Goal: Transaction & Acquisition: Purchase product/service

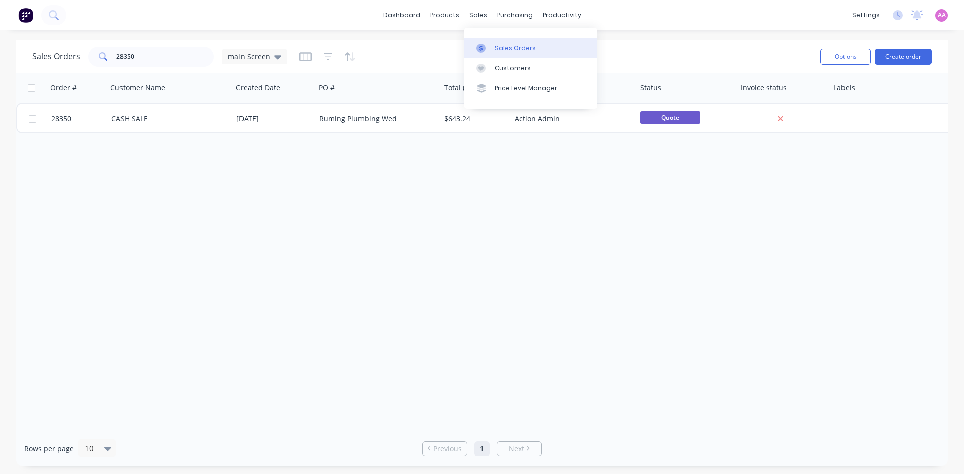
click at [494, 53] on link "Sales Orders" at bounding box center [530, 48] width 133 height 20
drag, startPoint x: 151, startPoint y: 57, endPoint x: 87, endPoint y: 64, distance: 64.1
click at [87, 64] on div "Sales Orders 28350 main Screen" at bounding box center [159, 57] width 255 height 20
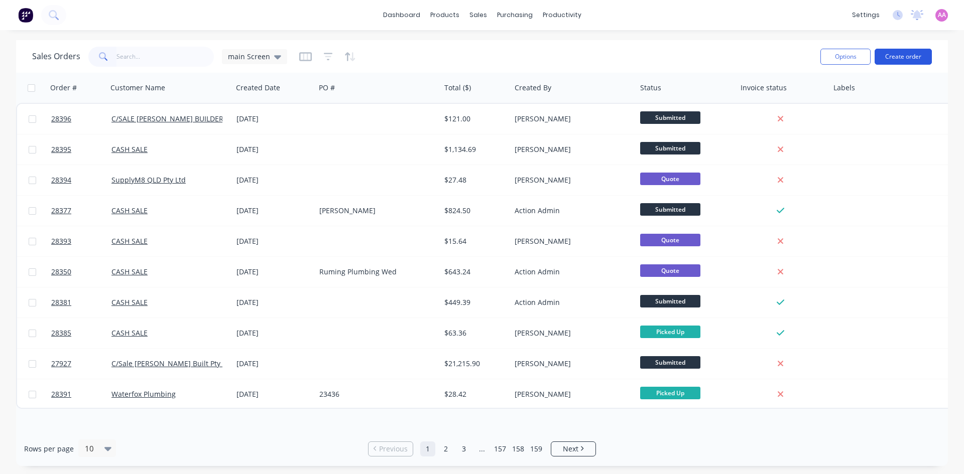
click at [916, 50] on button "Create order" at bounding box center [903, 57] width 57 height 16
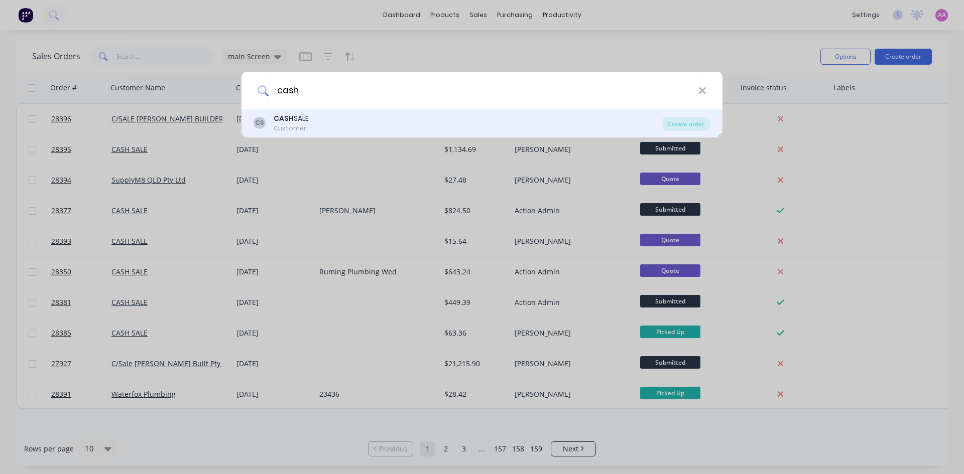
type input "cash"
click at [291, 121] on b "CASH" at bounding box center [284, 118] width 20 height 10
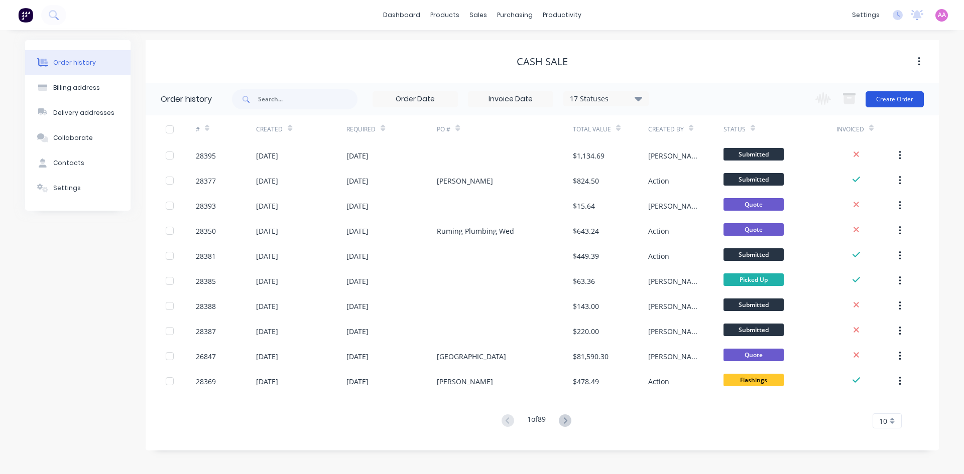
click at [907, 96] on button "Create Order" at bounding box center [895, 99] width 58 height 16
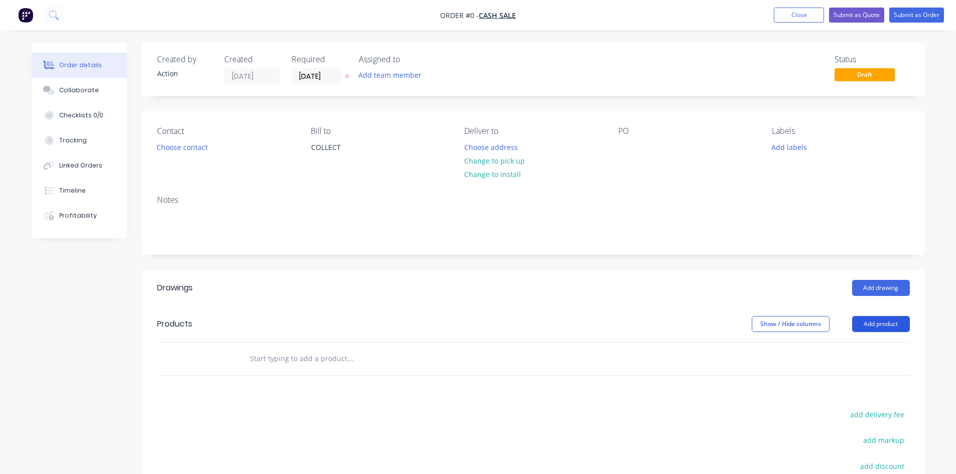
click at [867, 322] on button "Add product" at bounding box center [881, 324] width 58 height 16
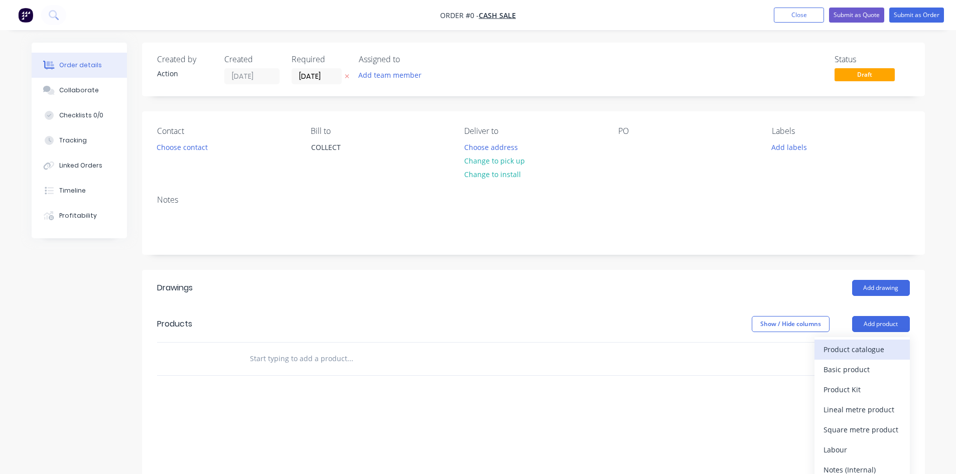
click at [854, 342] on button "Product catalogue" at bounding box center [862, 350] width 95 height 20
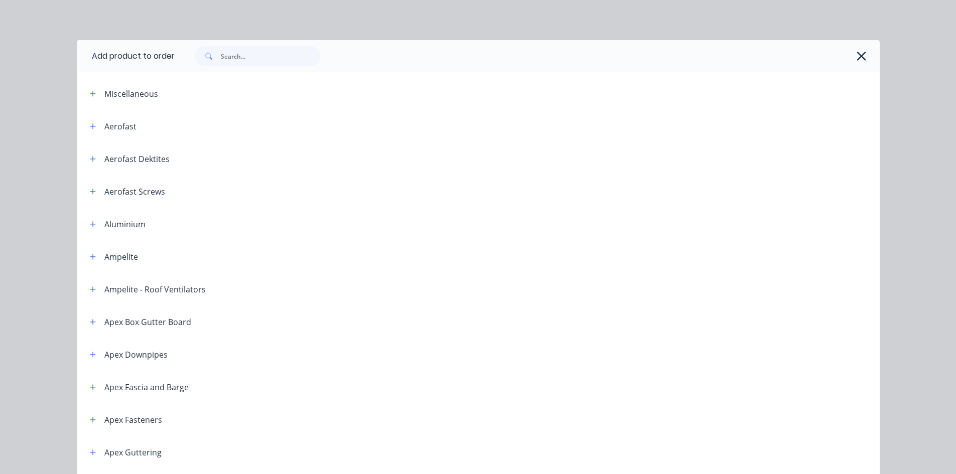
scroll to position [50, 0]
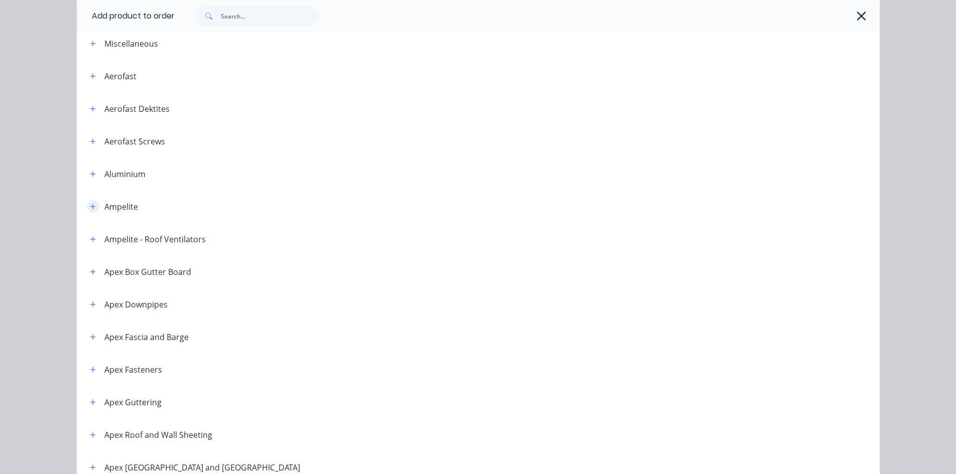
click at [92, 207] on icon "button" at bounding box center [93, 206] width 6 height 7
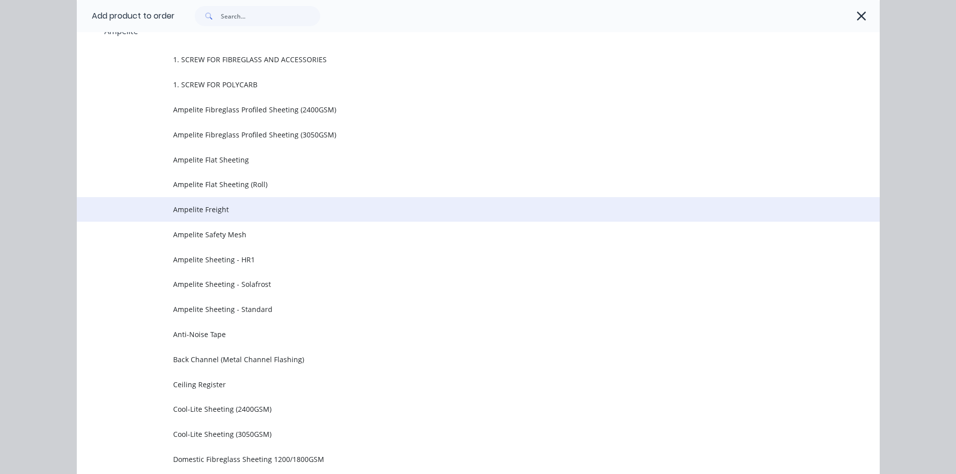
scroll to position [201, 0]
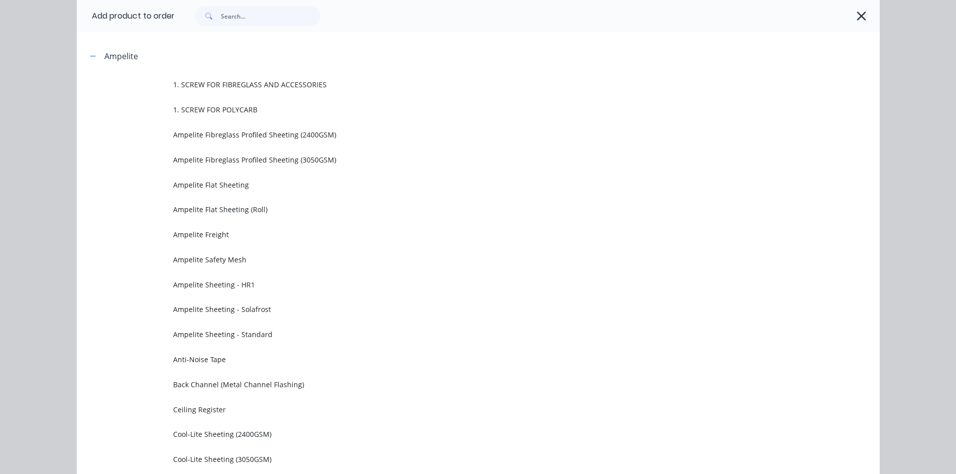
click at [280, 334] on span "Ampelite Sheeting - Standard" at bounding box center [455, 334] width 565 height 11
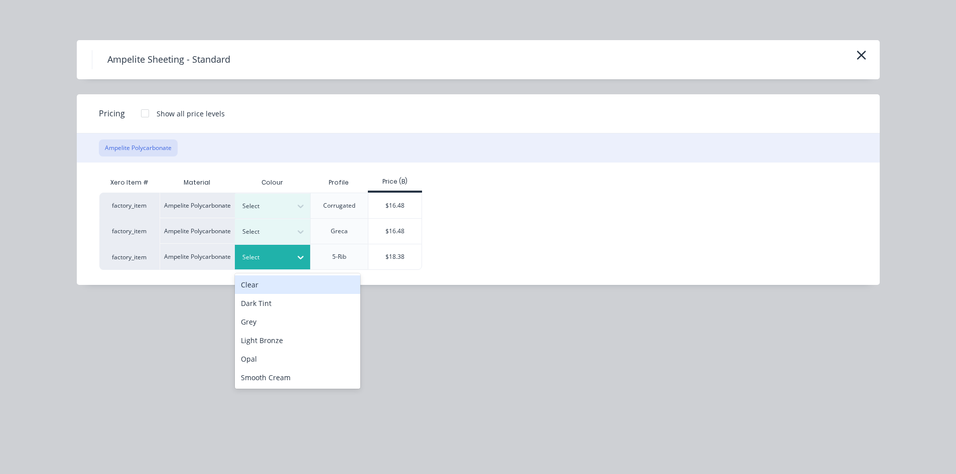
click at [278, 259] on div at bounding box center [264, 257] width 45 height 11
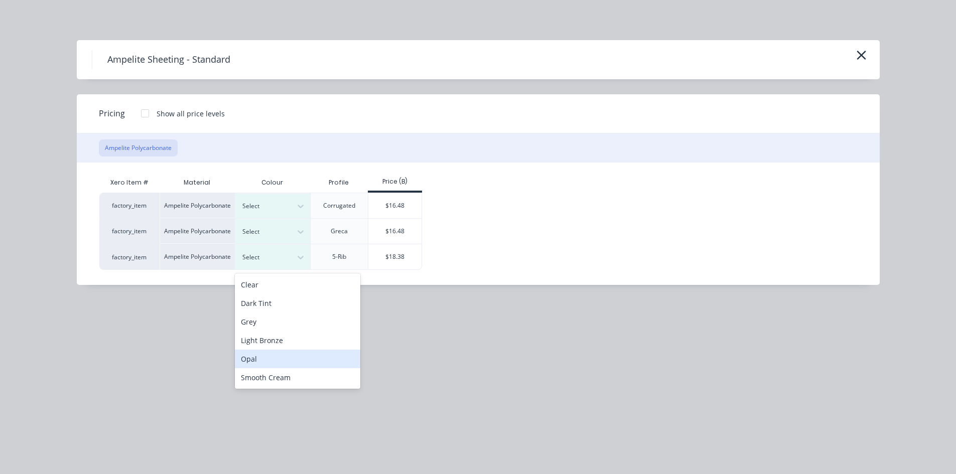
click at [273, 354] on div "Opal" at bounding box center [298, 359] width 126 height 19
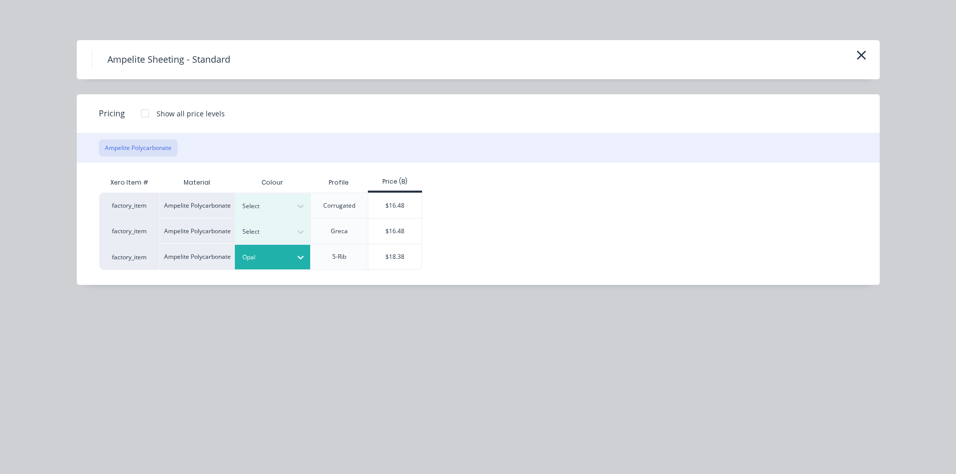
click at [138, 109] on div at bounding box center [145, 113] width 20 height 20
click at [405, 261] on div "$17.50" at bounding box center [395, 256] width 54 height 25
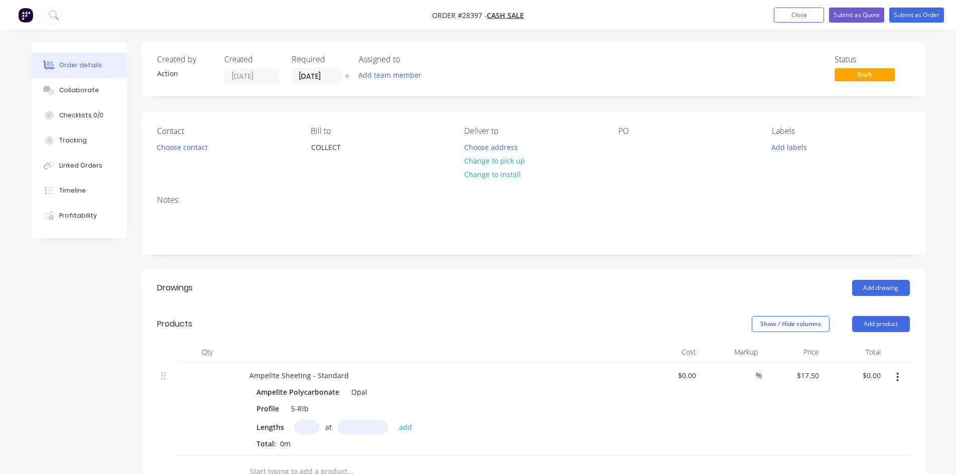
click at [311, 430] on input "text" at bounding box center [306, 427] width 25 height 15
type input "8"
click at [348, 374] on div "Ampelite Sheeting - Standard" at bounding box center [298, 375] width 115 height 15
click at [363, 432] on input "text" at bounding box center [363, 427] width 50 height 15
type input "6300"
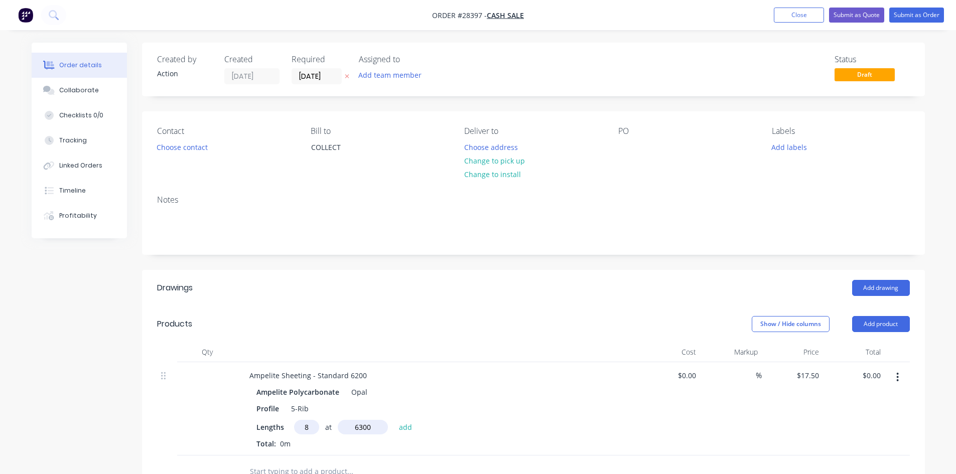
click at [394, 420] on button "add" at bounding box center [406, 427] width 24 height 14
type input "$882.00"
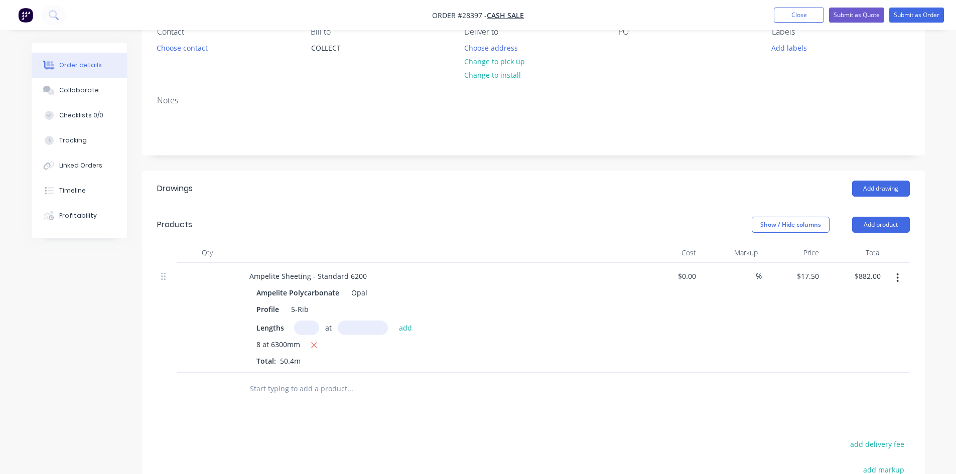
scroll to position [100, 0]
click at [876, 220] on button "Add product" at bounding box center [881, 224] width 58 height 16
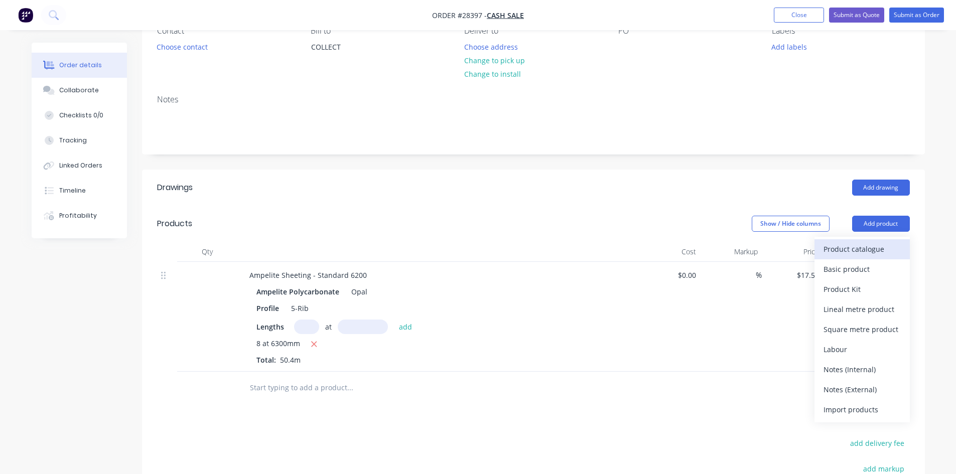
click at [842, 249] on div "Product catalogue" at bounding box center [862, 249] width 77 height 15
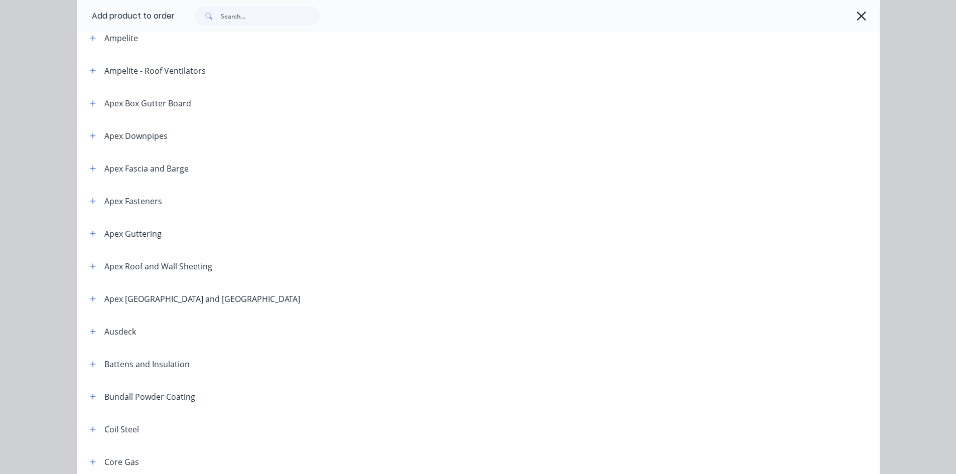
scroll to position [201, 0]
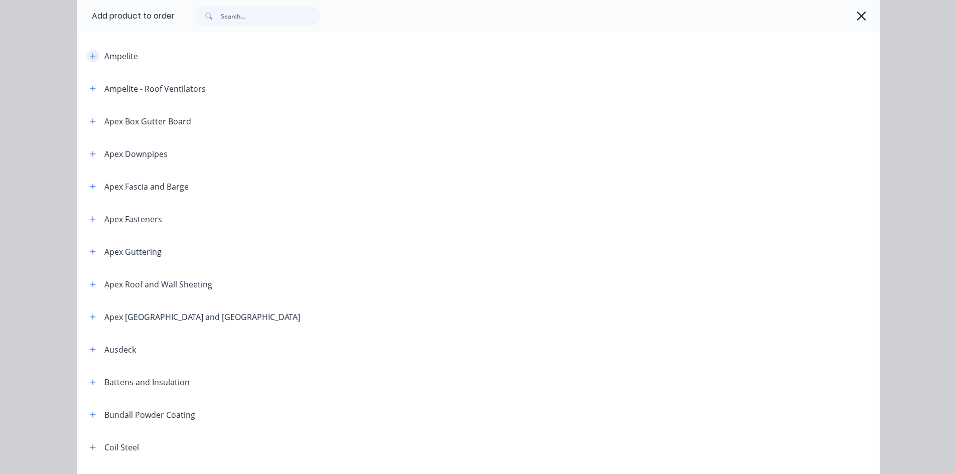
click at [90, 57] on icon "button" at bounding box center [93, 56] width 6 height 7
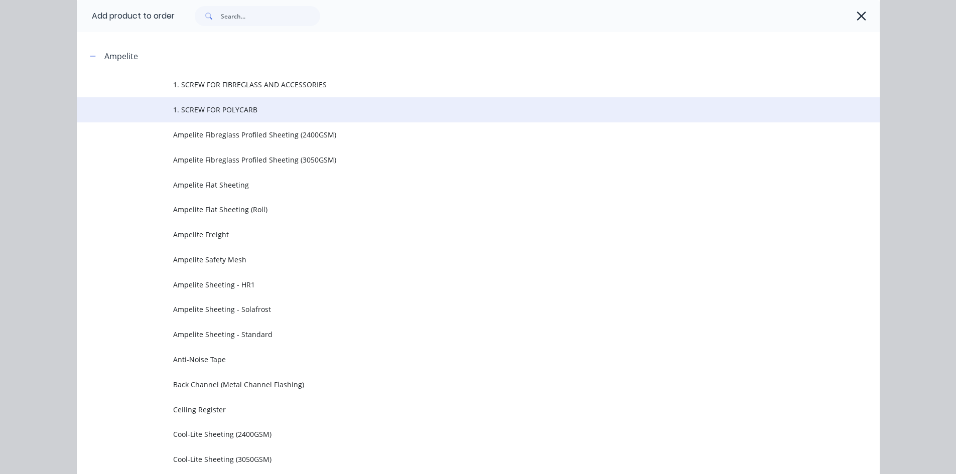
click at [254, 110] on span "1. SCREW FOR POLYCARB" at bounding box center [455, 109] width 565 height 11
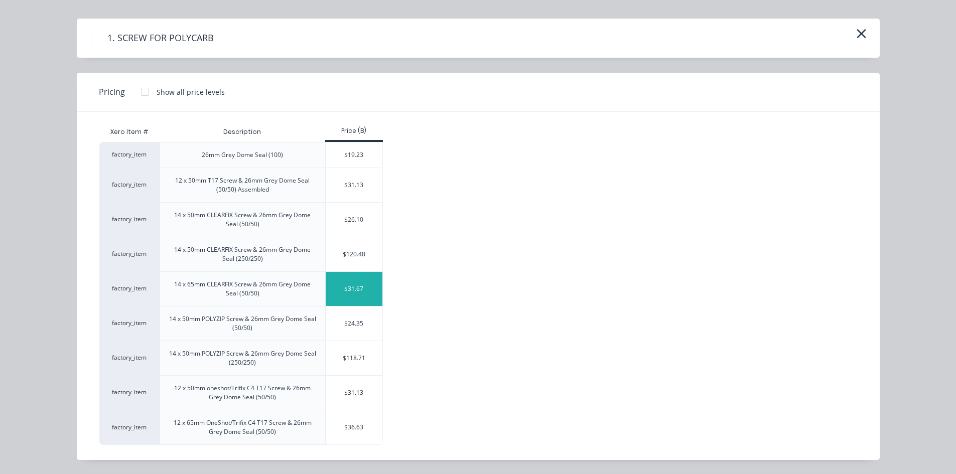
click at [331, 289] on div "$31.67" at bounding box center [354, 289] width 57 height 34
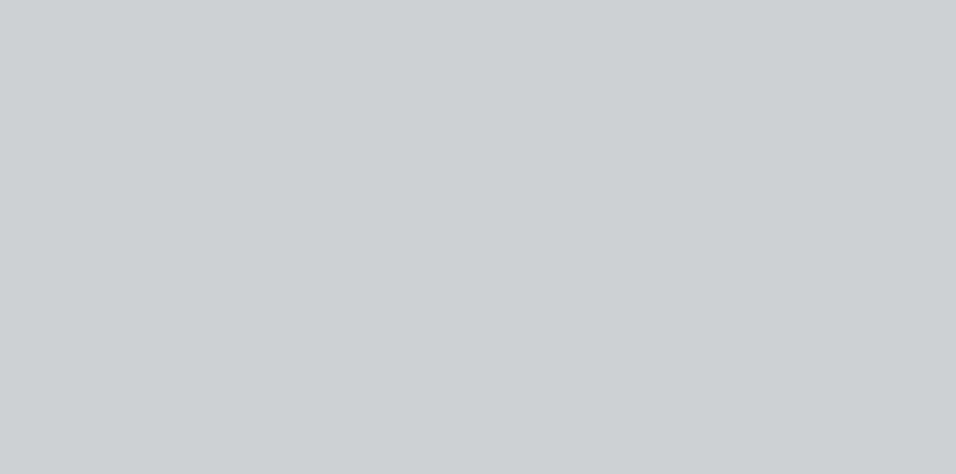
scroll to position [0, 0]
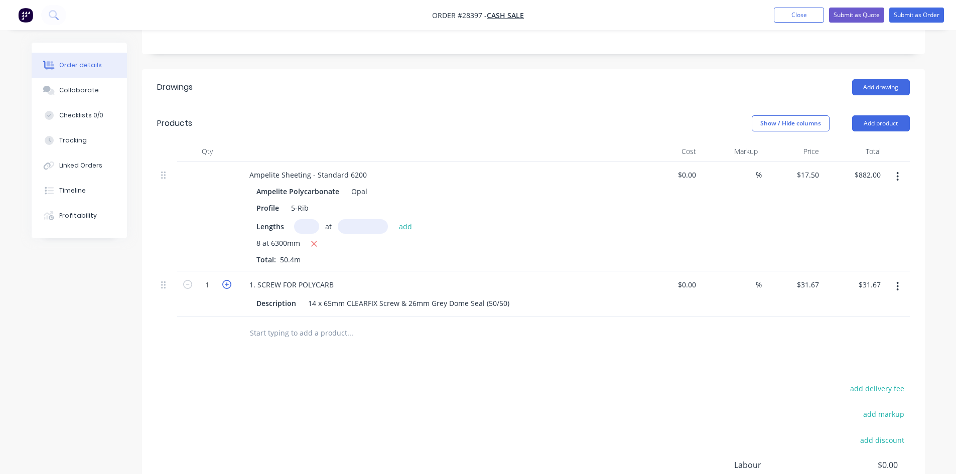
click at [223, 285] on icon "button" at bounding box center [226, 284] width 9 height 9
type input "2"
type input "$63.34"
click at [223, 285] on icon "button" at bounding box center [226, 284] width 9 height 9
type input "3"
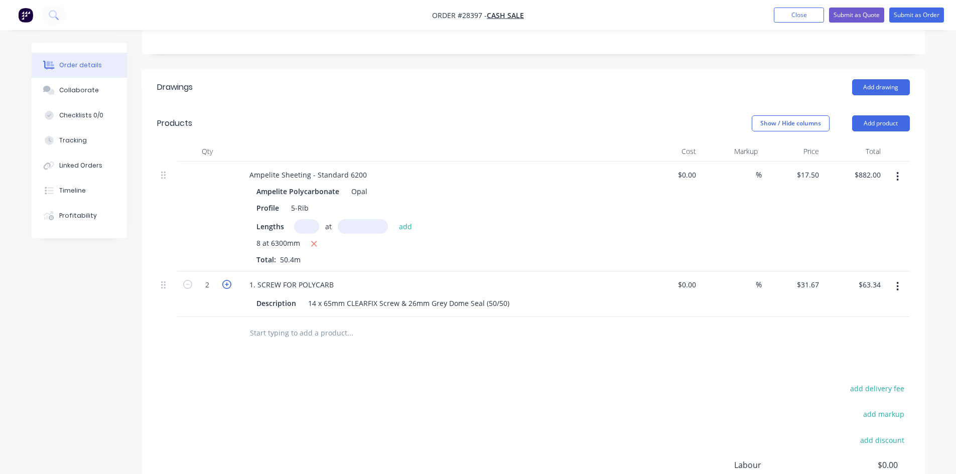
type input "$95.01"
click at [223, 285] on icon "button" at bounding box center [226, 284] width 9 height 9
type input "4"
type input "$126.68"
click at [223, 285] on icon "button" at bounding box center [226, 284] width 9 height 9
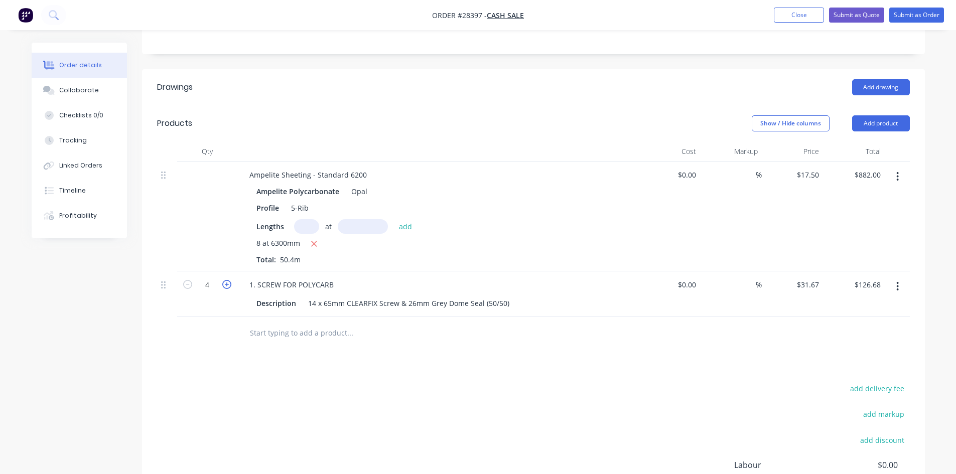
type input "5"
type input "$158.35"
click at [876, 128] on button "Add product" at bounding box center [881, 123] width 58 height 16
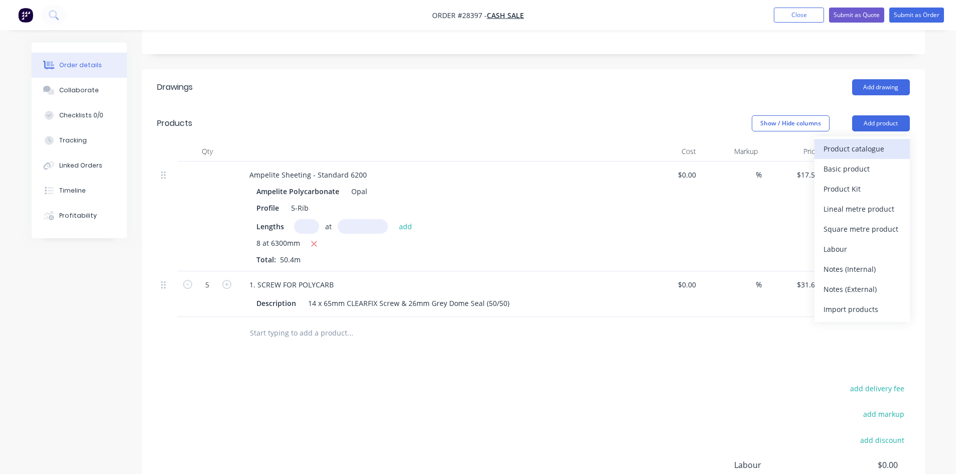
click at [844, 147] on div "Product catalogue" at bounding box center [862, 149] width 77 height 15
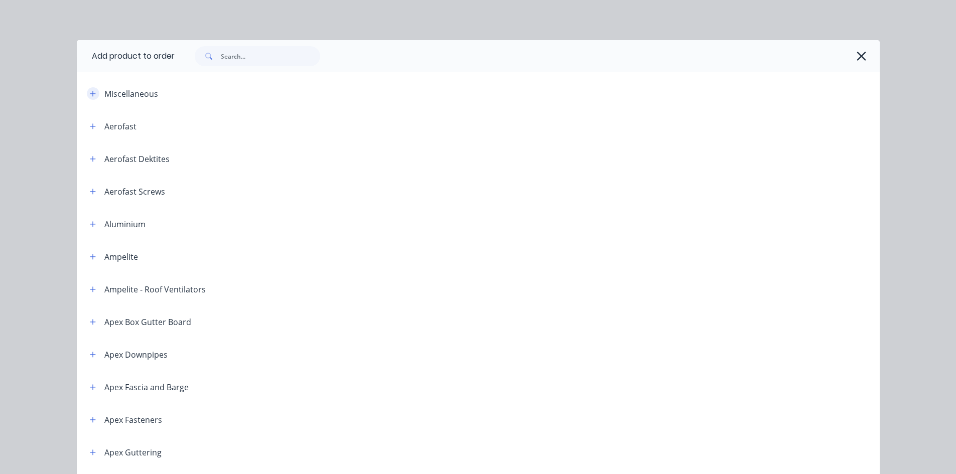
click at [87, 93] on button "button" at bounding box center [93, 93] width 13 height 13
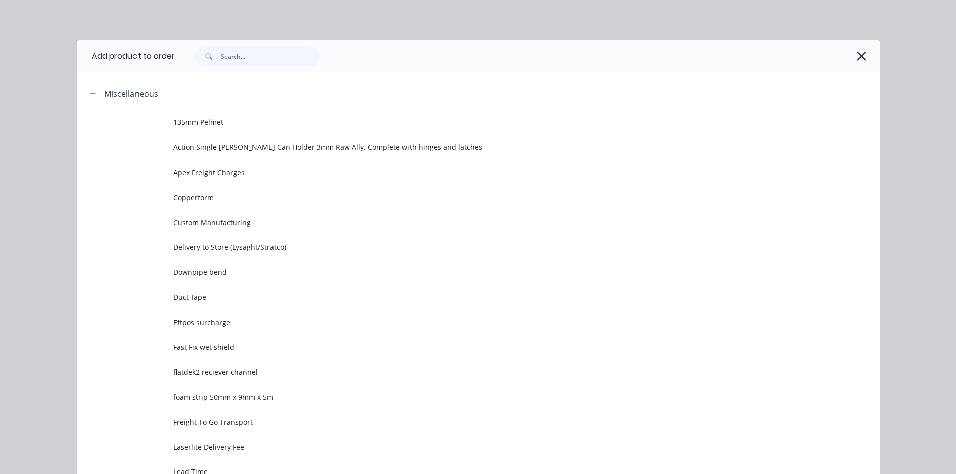
scroll to position [151, 0]
click at [87, 97] on button "button" at bounding box center [93, 93] width 13 height 13
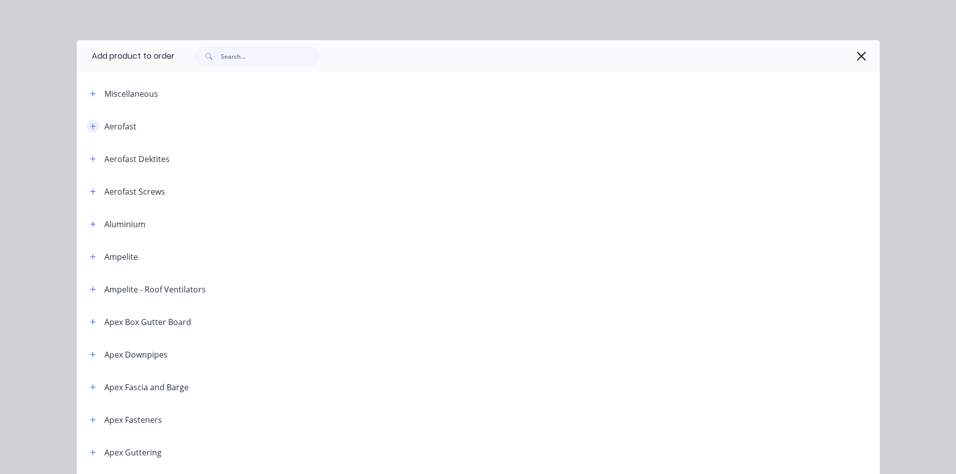
click at [87, 125] on button "button" at bounding box center [93, 126] width 13 height 13
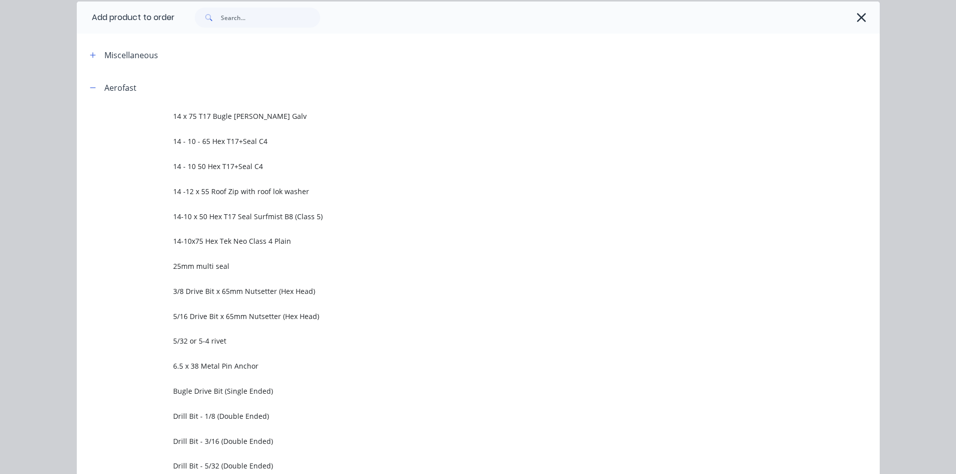
scroll to position [0, 0]
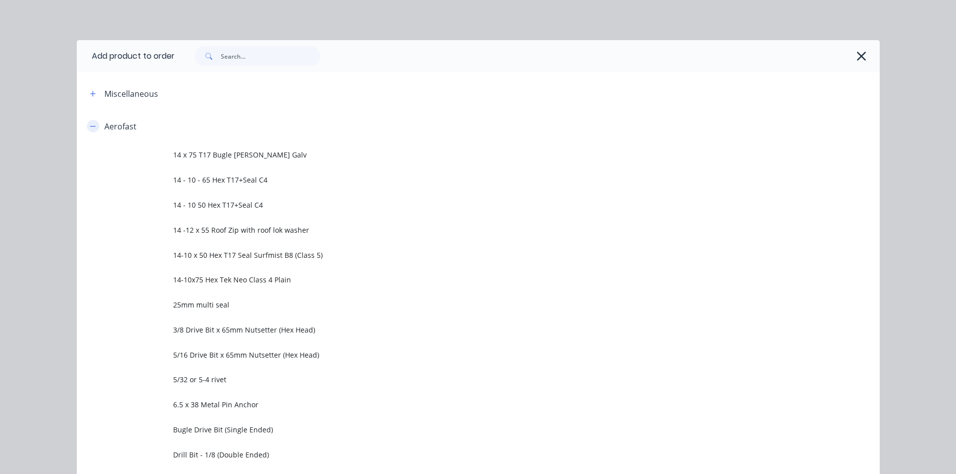
click at [87, 128] on button "button" at bounding box center [93, 126] width 13 height 13
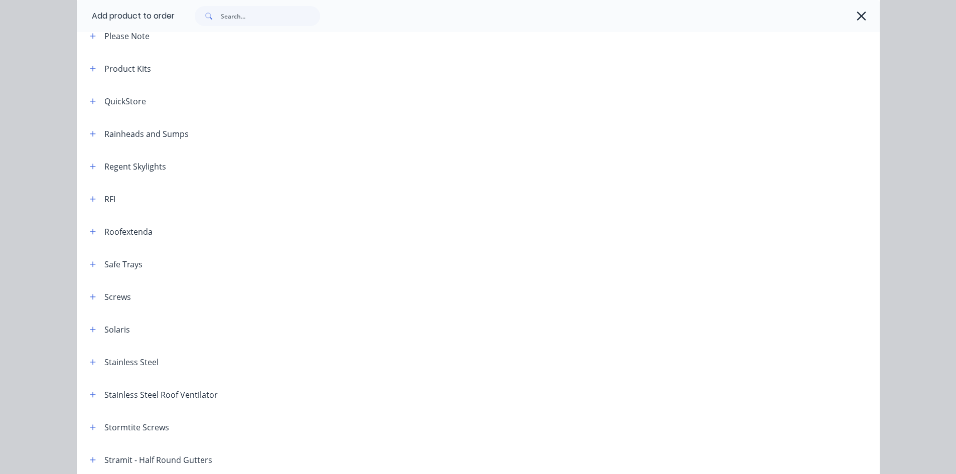
scroll to position [1205, 0]
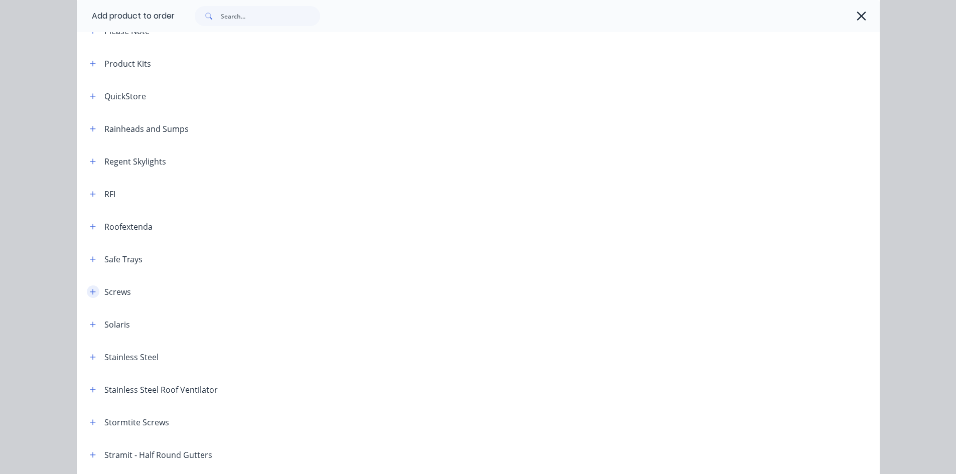
click at [90, 291] on icon "button" at bounding box center [93, 292] width 6 height 7
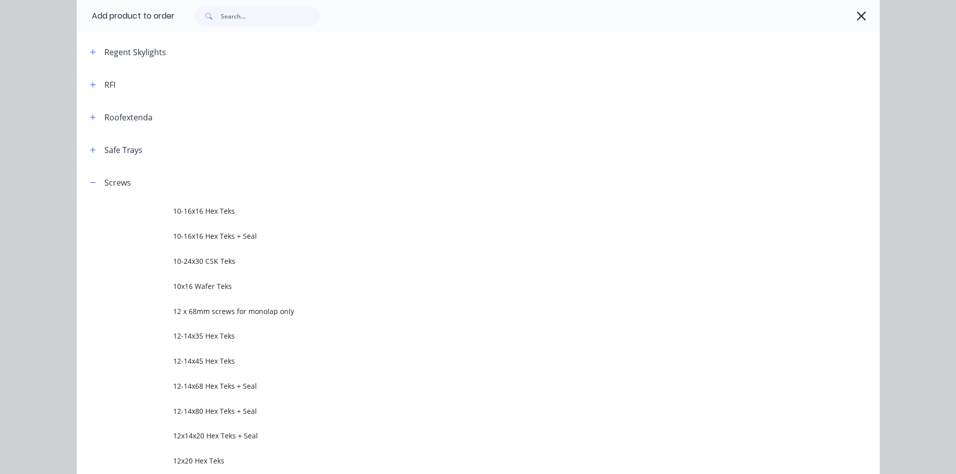
scroll to position [1255, 0]
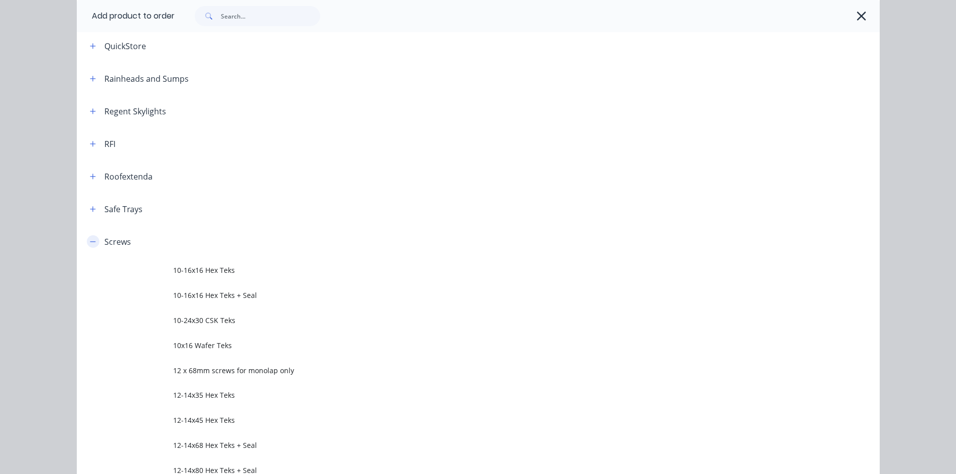
click at [93, 245] on button "button" at bounding box center [93, 241] width 13 height 13
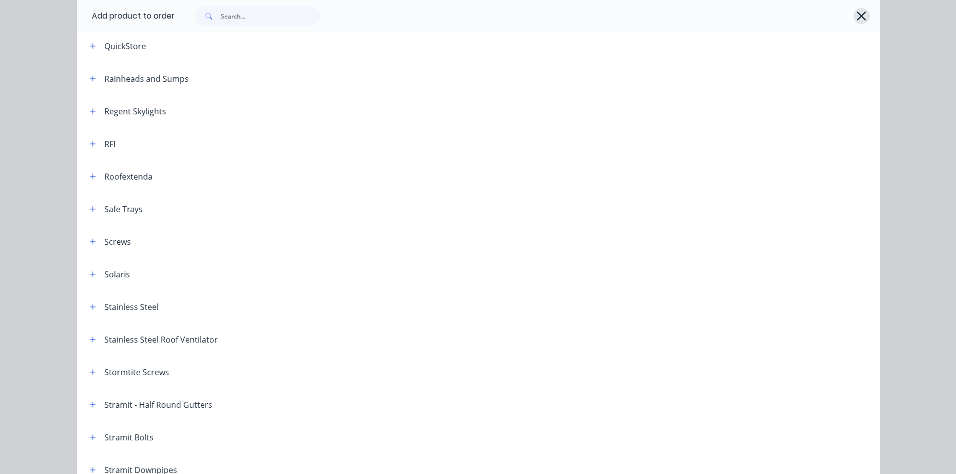
click at [854, 17] on button "button" at bounding box center [862, 16] width 16 height 16
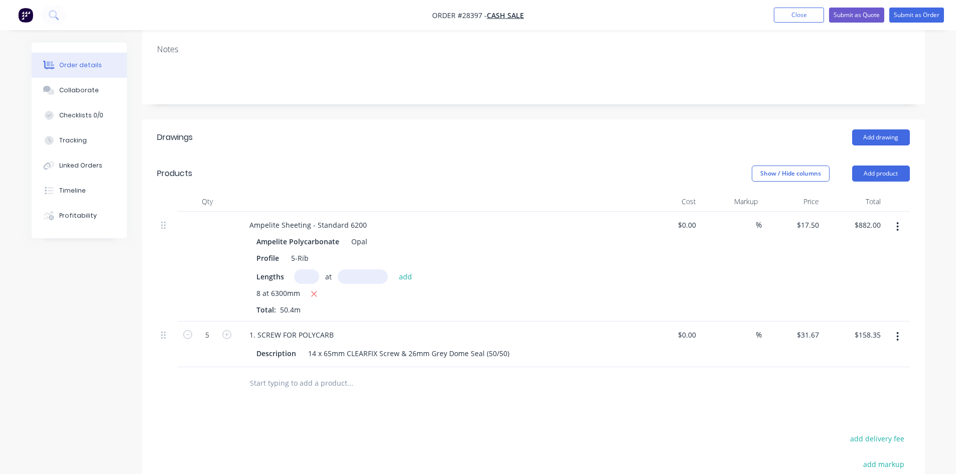
click at [902, 331] on button "button" at bounding box center [898, 337] width 24 height 18
click at [879, 360] on div "Edit" at bounding box center [862, 363] width 77 height 15
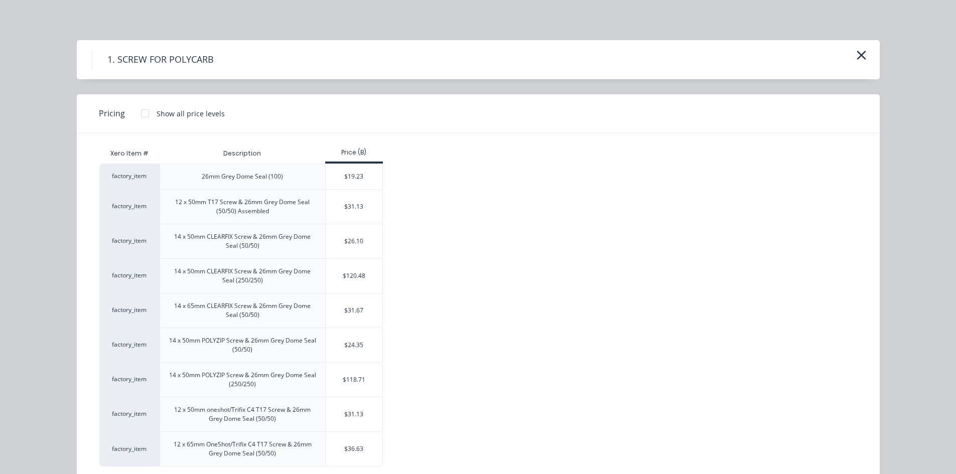
click at [136, 117] on div at bounding box center [145, 113] width 20 height 20
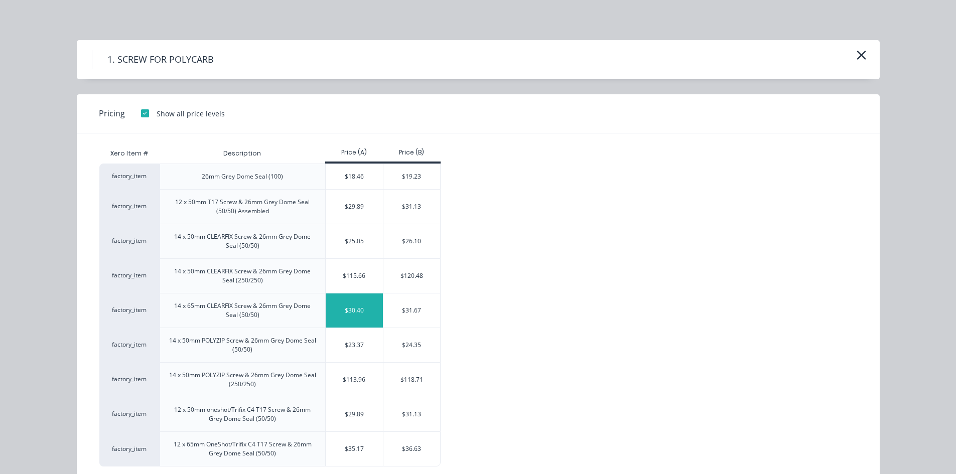
click at [348, 302] on div "$30.40" at bounding box center [354, 311] width 57 height 34
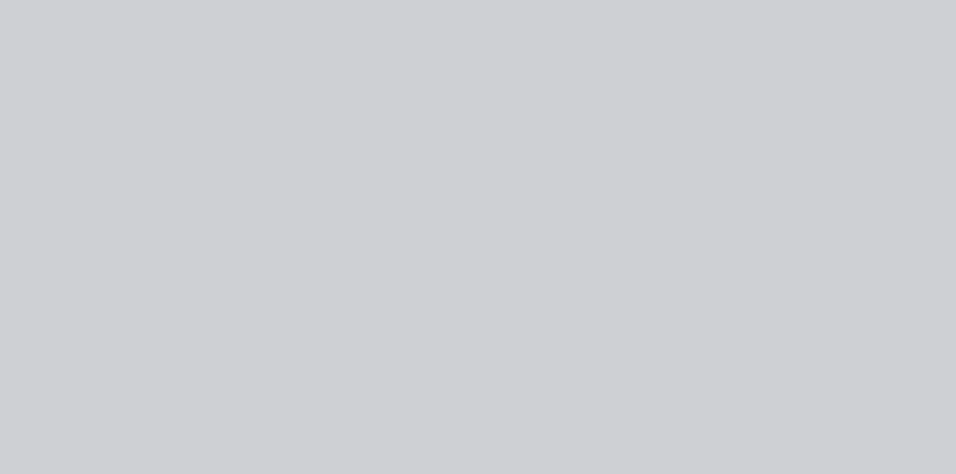
type input "$30.40"
type input "$152.00"
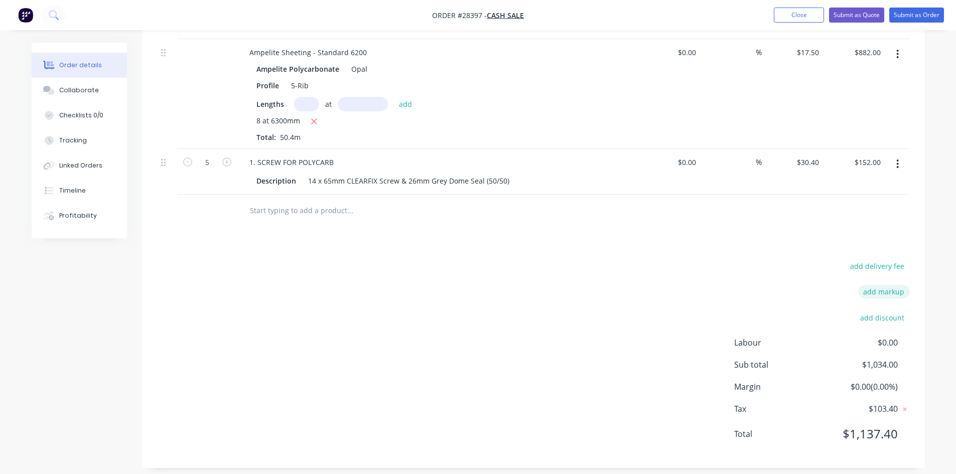
scroll to position [332, 0]
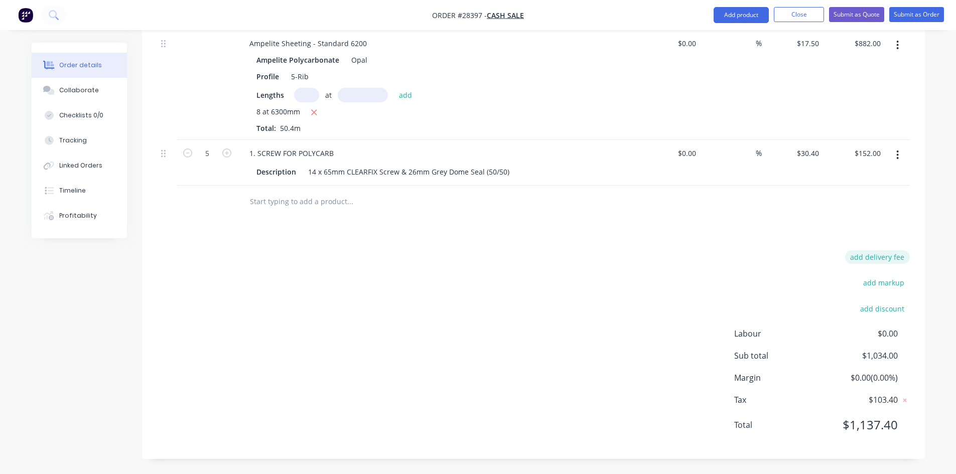
click at [900, 255] on button "add delivery fee" at bounding box center [877, 258] width 65 height 14
type input "100"
click at [879, 230] on div "Drawings Add drawing Products Show / Hide columns Add product Qty Cost Markup P…" at bounding box center [533, 200] width 783 height 519
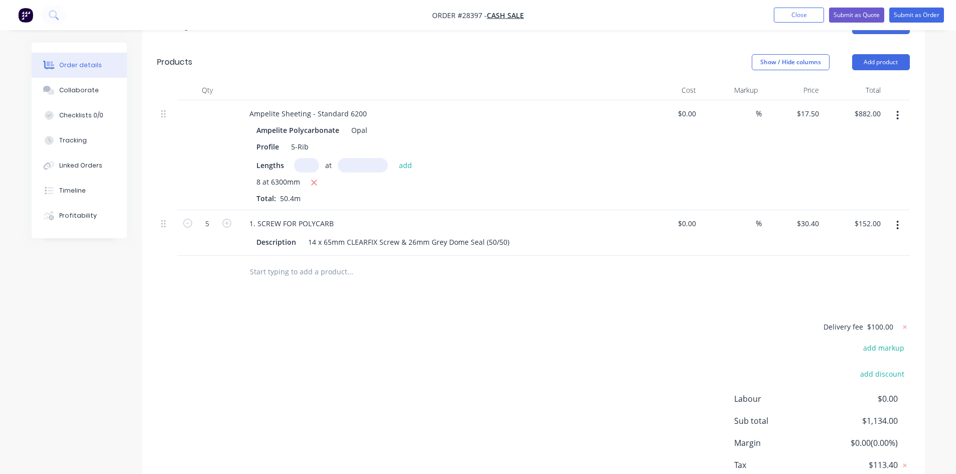
scroll to position [277, 0]
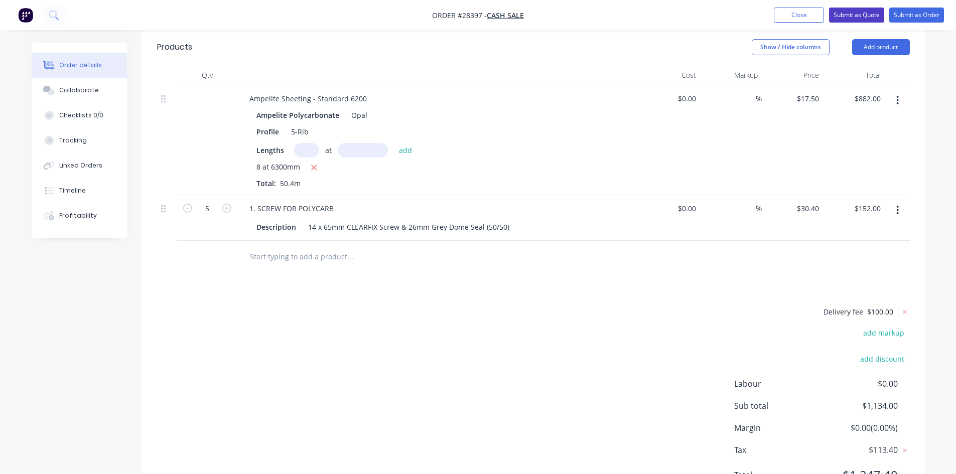
click at [847, 13] on button "Submit as Quote" at bounding box center [856, 15] width 55 height 15
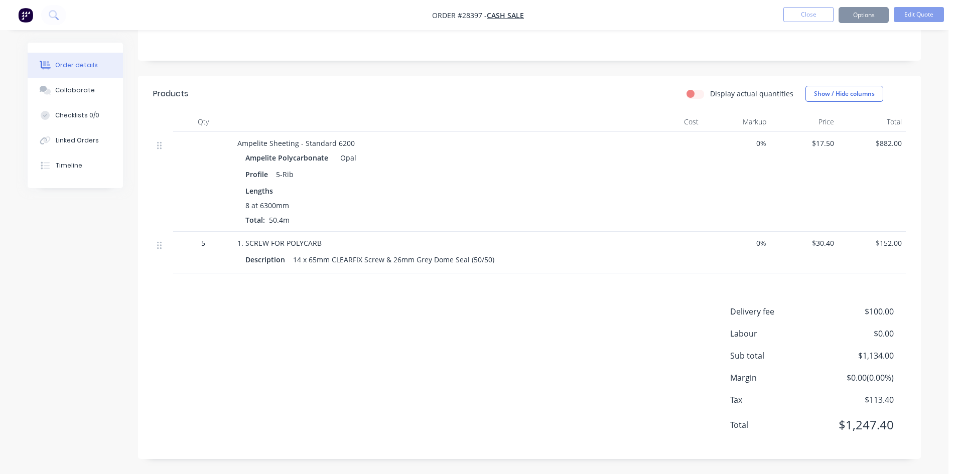
scroll to position [0, 0]
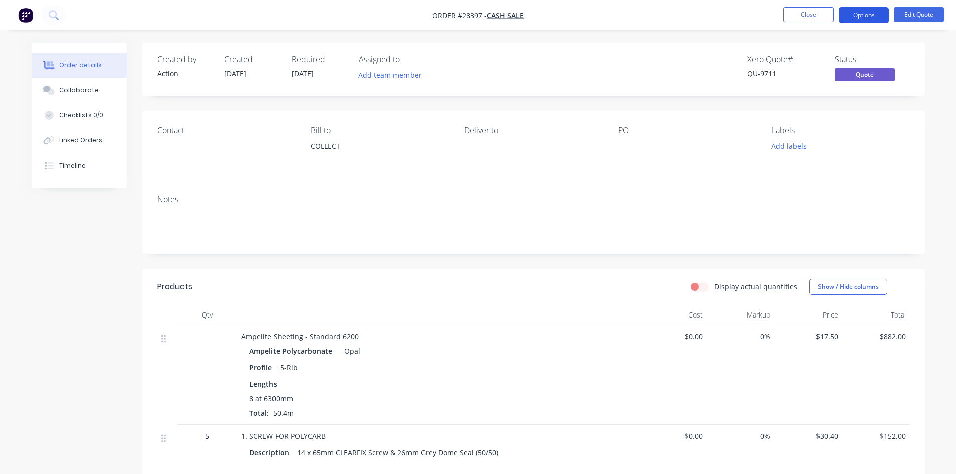
click at [862, 10] on button "Options" at bounding box center [864, 15] width 50 height 16
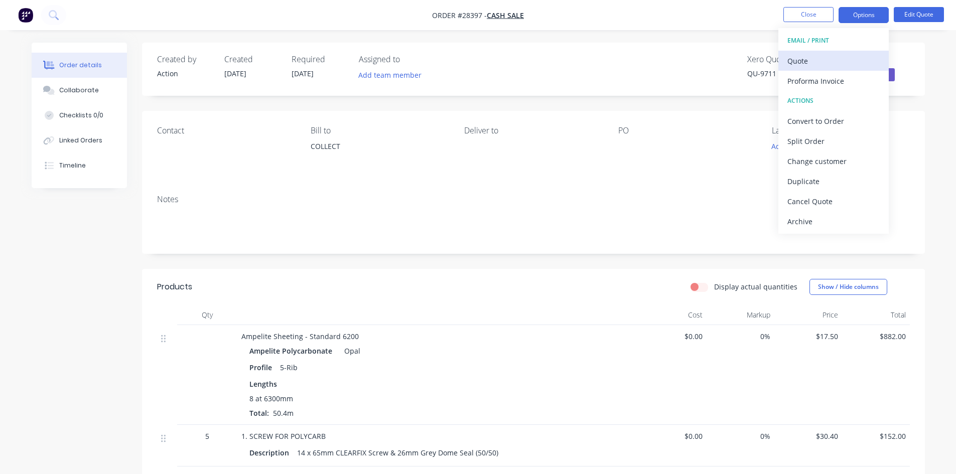
click at [832, 59] on div "Quote" at bounding box center [834, 61] width 92 height 15
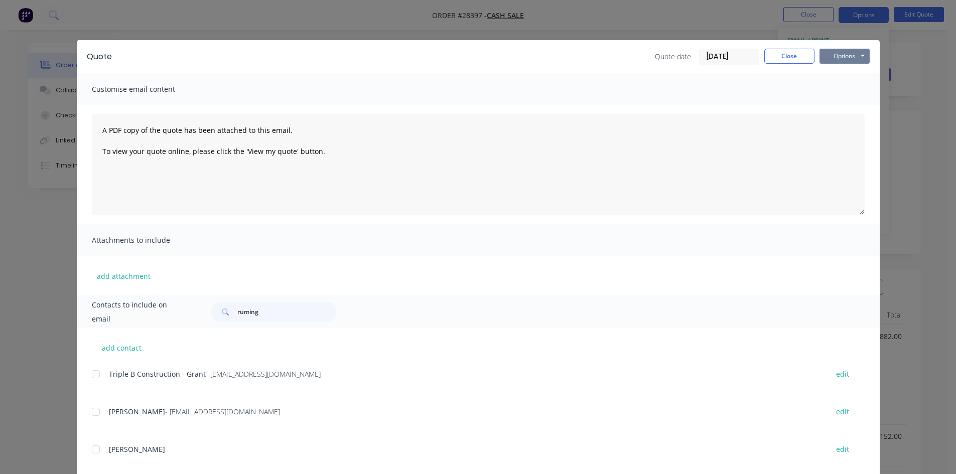
click at [840, 54] on button "Options" at bounding box center [845, 56] width 50 height 15
click at [846, 87] on button "Print" at bounding box center [852, 90] width 64 height 17
